Goal: Check status: Check status

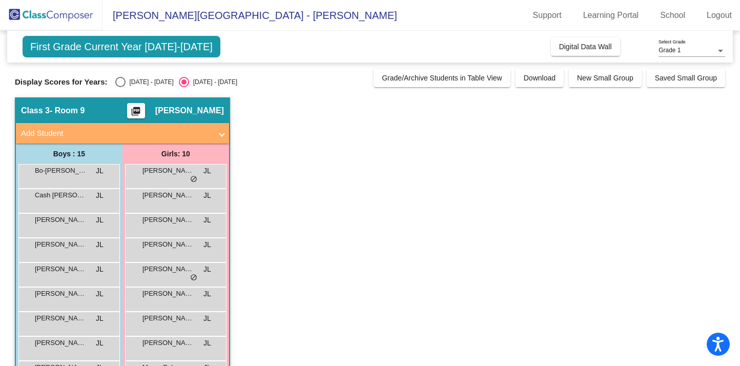
click at [130, 48] on span "First Grade Current Year [DATE]-[DATE]" at bounding box center [122, 47] width 198 height 22
click at [607, 40] on button "Digital Data Wall" at bounding box center [585, 46] width 69 height 18
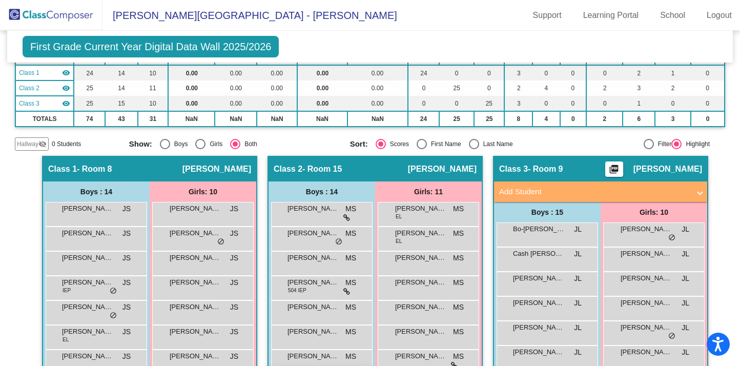
scroll to position [52, 0]
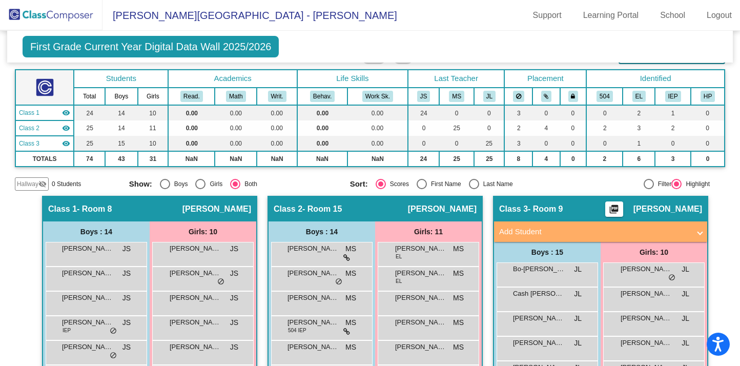
click at [72, 48] on span "First Grade Current Year Digital Data Wall 2025/2026" at bounding box center [151, 47] width 257 height 22
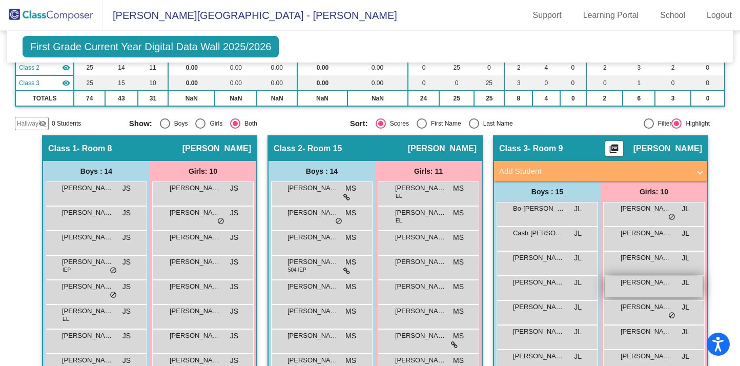
scroll to position [0, 0]
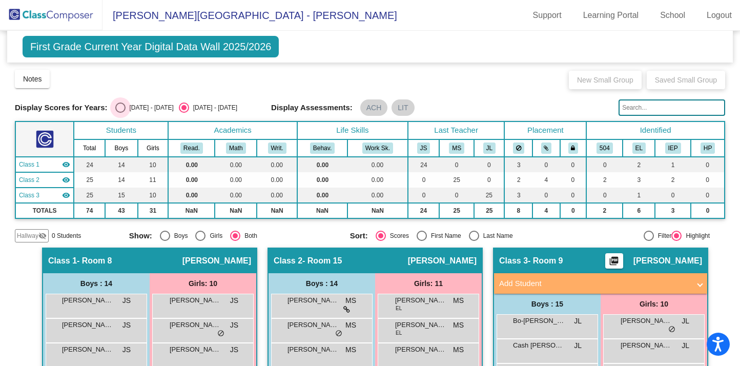
click at [120, 107] on div "Select an option" at bounding box center [120, 107] width 10 height 10
click at [120, 113] on input "[DATE] - [DATE]" at bounding box center [120, 113] width 1 height 1
radio input "true"
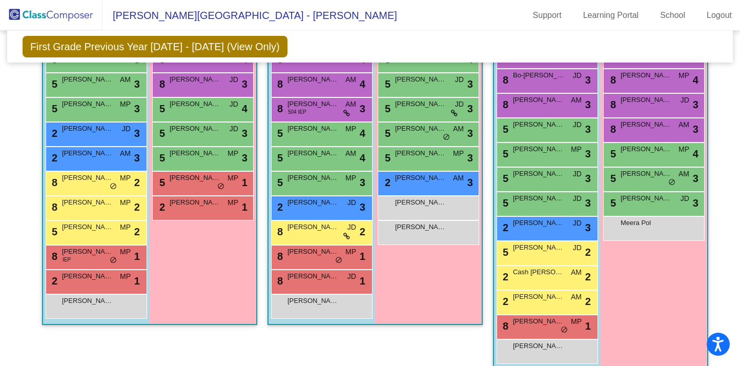
scroll to position [316, 0]
